Goal: Transaction & Acquisition: Purchase product/service

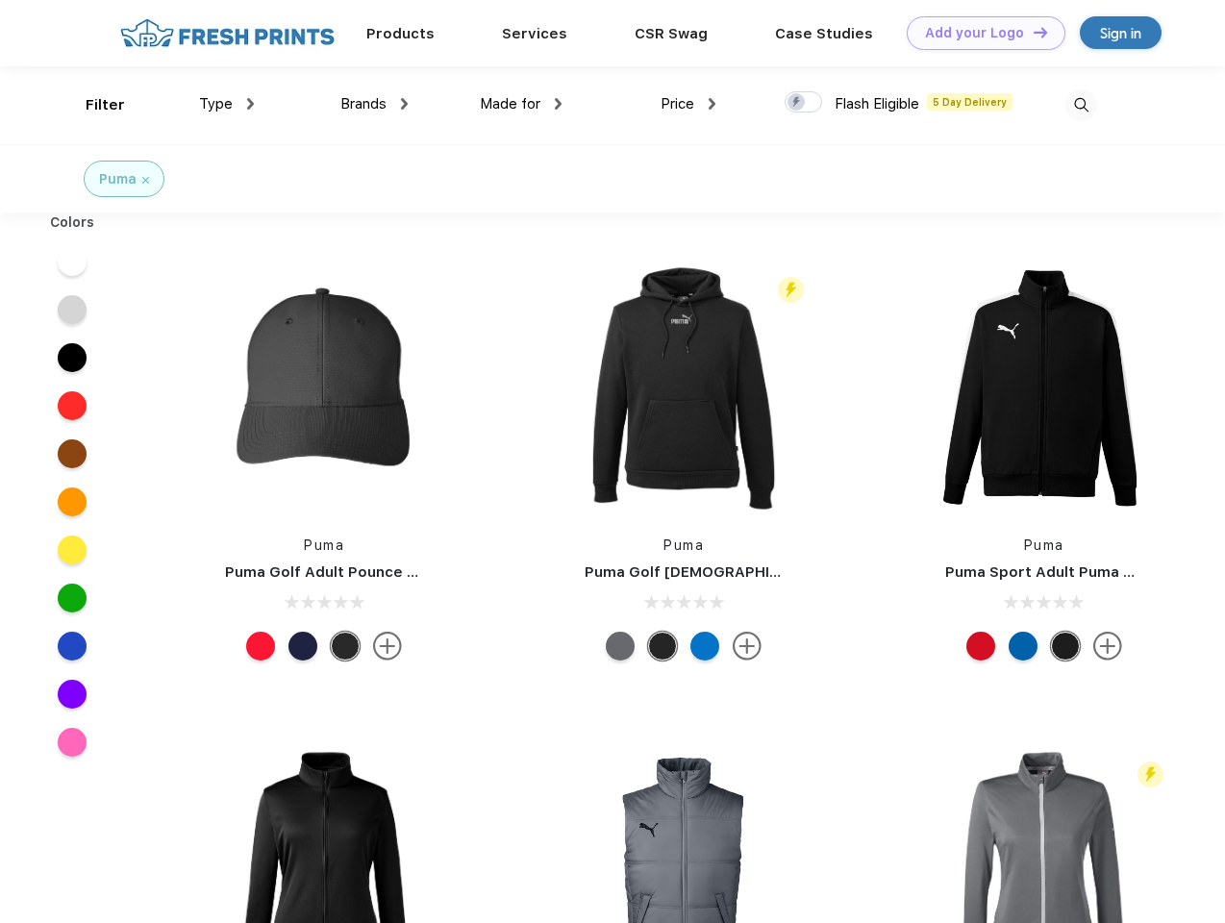
click at [979, 33] on link "Add your Logo Design Tool" at bounding box center [986, 33] width 159 height 34
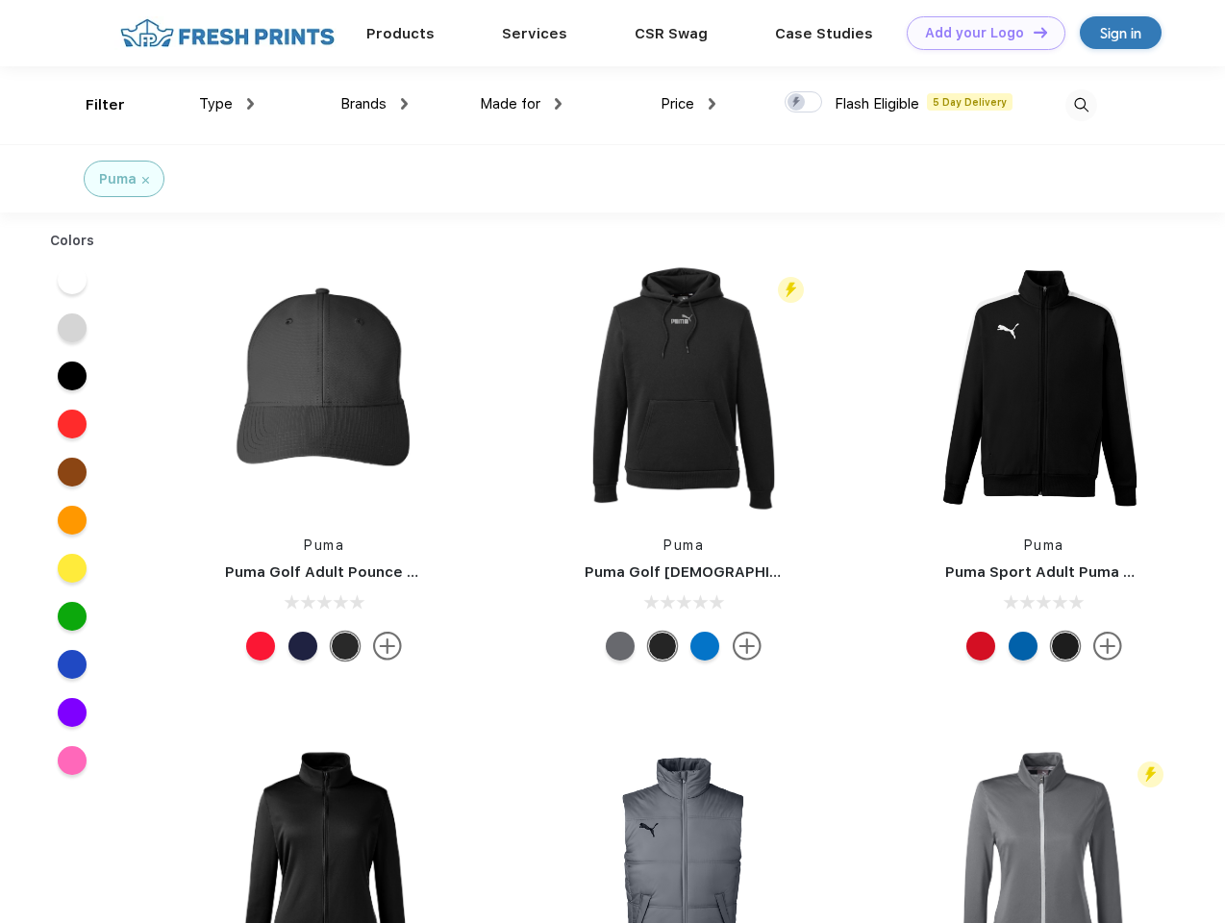
click at [0, 0] on div "Design Tool" at bounding box center [0, 0] width 0 height 0
click at [1032, 32] on link "Add your Logo Design Tool" at bounding box center [986, 33] width 159 height 34
click at [92, 105] on div "Filter" at bounding box center [105, 105] width 39 height 22
click at [227, 104] on span "Type" at bounding box center [216, 103] width 34 height 17
click at [374, 104] on span "Brands" at bounding box center [363, 103] width 46 height 17
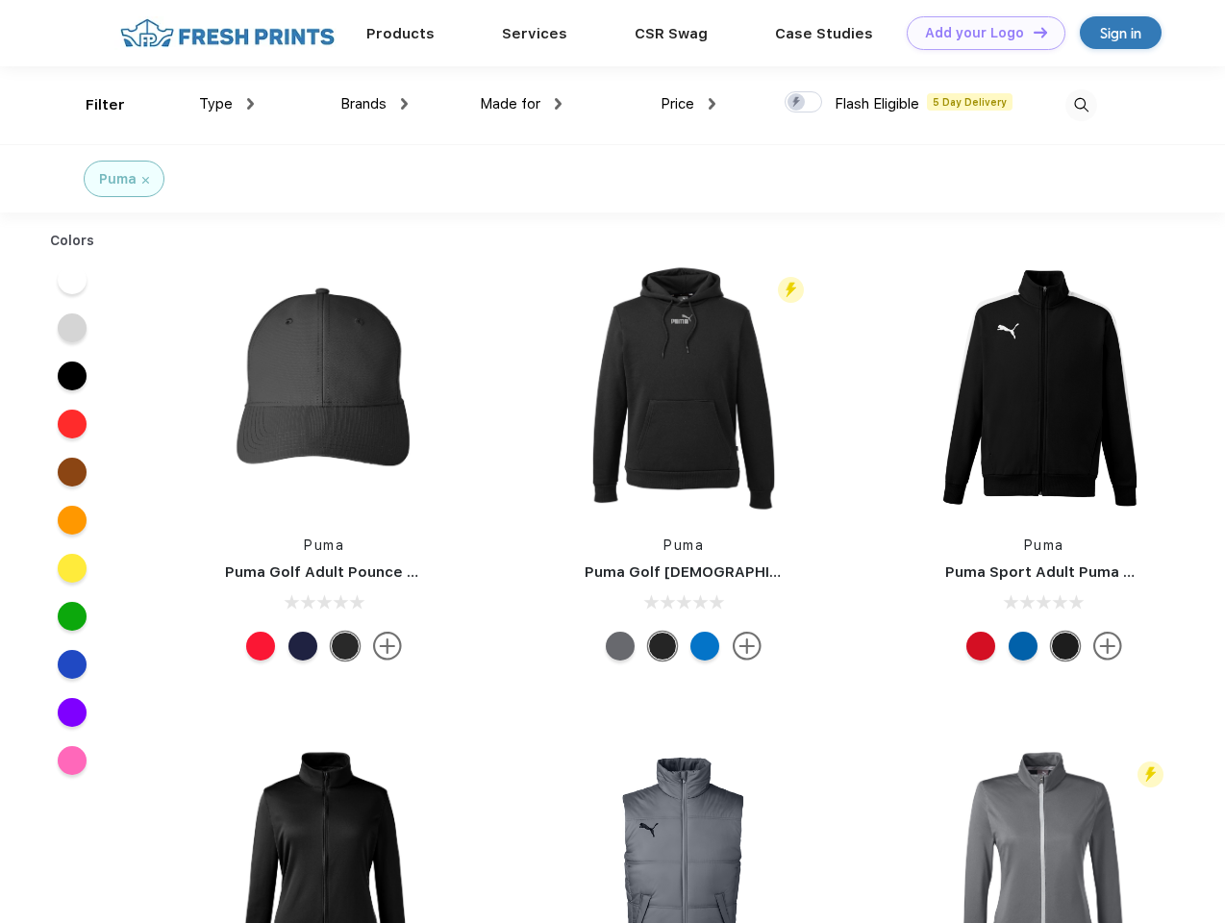
click at [521, 104] on span "Made for" at bounding box center [510, 103] width 61 height 17
click at [689, 104] on span "Price" at bounding box center [678, 103] width 34 height 17
click at [804, 103] on div at bounding box center [804, 101] width 38 height 21
click at [797, 103] on input "checkbox" at bounding box center [791, 96] width 13 height 13
click at [1081, 105] on img at bounding box center [1081, 105] width 32 height 32
